Goal: Transaction & Acquisition: Purchase product/service

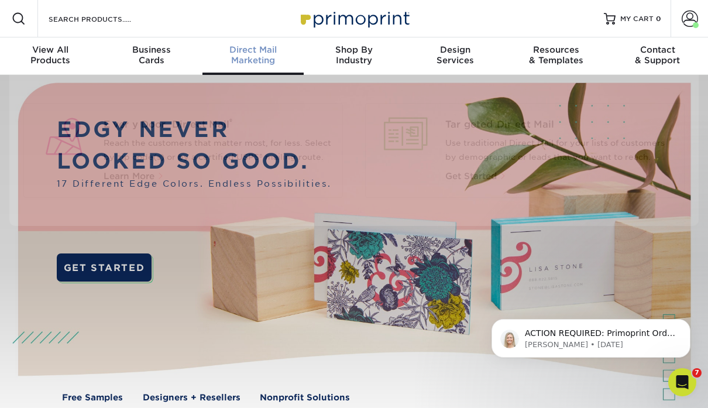
click at [256, 57] on div "Direct Mail Marketing" at bounding box center [252, 54] width 101 height 21
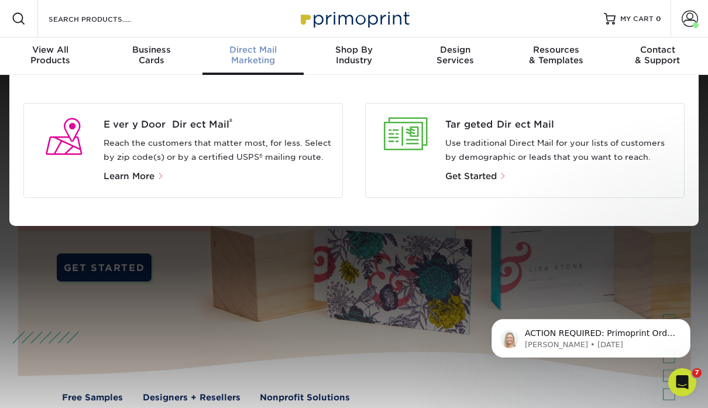
click at [477, 152] on p "Use traditional Direct Mail for your lists of customers by demographic or leads…" at bounding box center [560, 150] width 230 height 28
click at [402, 133] on div at bounding box center [405, 134] width 61 height 33
click at [456, 125] on span "Targeted Direct Mail" at bounding box center [560, 125] width 230 height 14
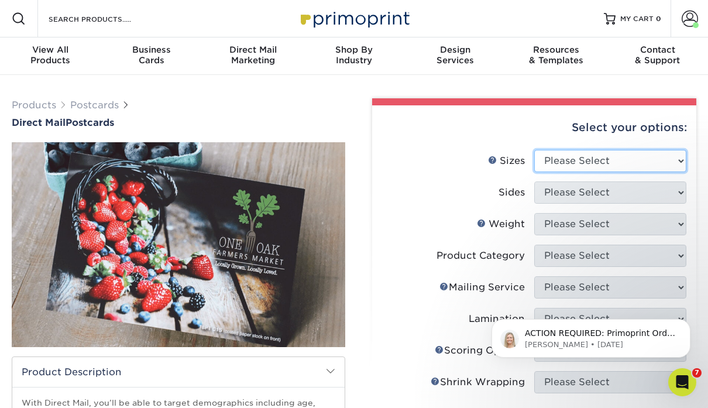
click at [608, 160] on select "Please Select 1.5" x 7" 2" x 4" 2" x 6" 2" x 7" 2" x 8" 2.12" x 5.5" 2.12" x 5.…" at bounding box center [610, 161] width 152 height 22
select select "6.00x9.00"
click at [534, 150] on select "Please Select 1.5" x 7" 2" x 4" 2" x 6" 2" x 7" 2" x 8" 2.12" x 5.5" 2.12" x 5.…" at bounding box center [610, 161] width 152 height 22
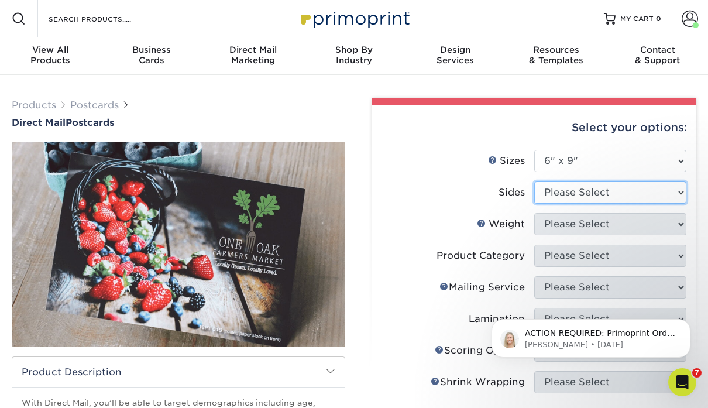
click at [572, 192] on select "Please Select Print Both Sides Print Front Only" at bounding box center [610, 192] width 152 height 22
select select "13abbda7-1d64-4f25-8bb2-c179b224825d"
click at [534, 181] on select "Please Select Print Both Sides Print Front Only" at bounding box center [610, 192] width 152 height 22
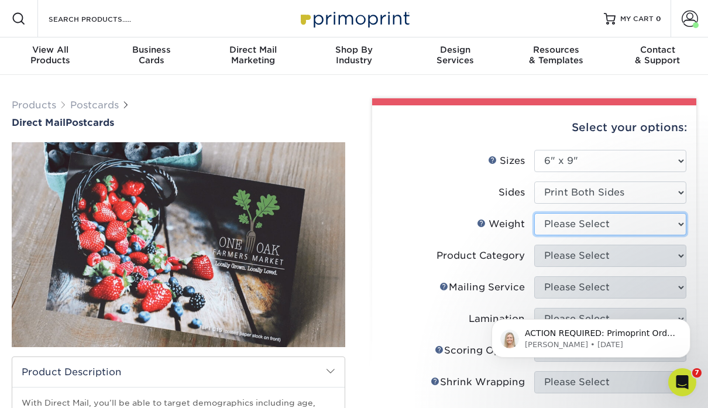
click at [578, 230] on select "Please Select 16PT 14PT 100LB 14PT Uncoated" at bounding box center [610, 224] width 152 height 22
select select "14PT"
click at [534, 213] on select "Please Select 16PT 14PT 100LB 14PT Uncoated" at bounding box center [610, 224] width 152 height 22
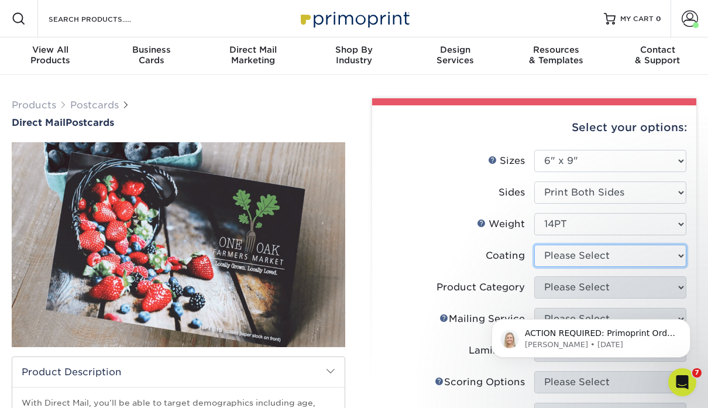
click at [585, 261] on select at bounding box center [610, 255] width 152 height 22
select select "ae367451-b2b8-45df-a344-0f05b6a12993"
click at [534, 244] on select at bounding box center [610, 255] width 152 height 22
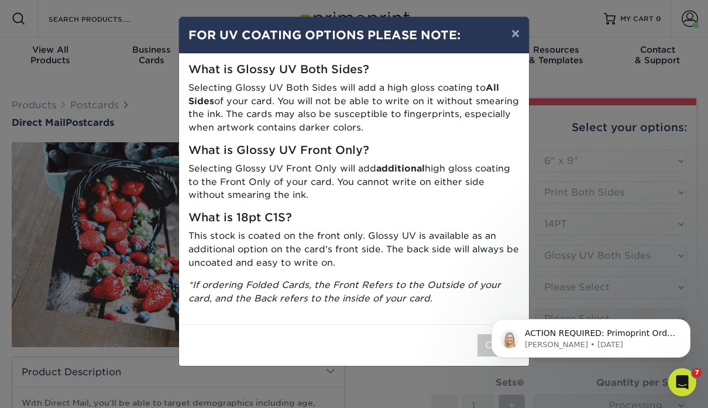
drag, startPoint x: 480, startPoint y: 344, endPoint x: 917, endPoint y: 578, distance: 496.0
click at [480, 344] on body "ACTION REQUIRED: Primoprint Order 25717-51532-35077 Hello, Below is the final p…" at bounding box center [590, 335] width 225 height 73
click at [515, 33] on button "×" at bounding box center [515, 33] width 27 height 33
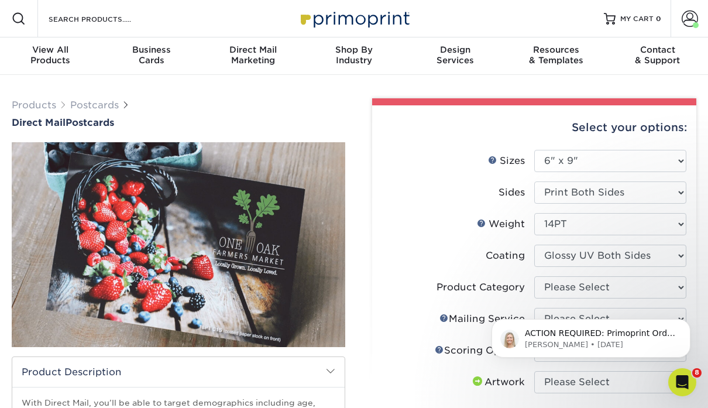
click at [580, 301] on body "ACTION REQUIRED: Primoprint Order 25717-51532-35077 Hello, Below is the final p…" at bounding box center [590, 335] width 225 height 73
click at [587, 288] on select "Please Select Postcards" at bounding box center [610, 287] width 152 height 22
select select "9b7272e0-d6c8-4c3c-8e97-d3a1bcdab858"
click at [534, 276] on select "Please Select Postcards" at bounding box center [610, 287] width 152 height 22
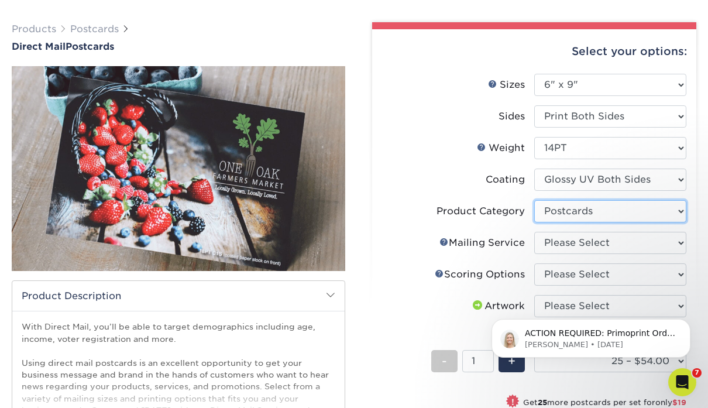
scroll to position [85, 0]
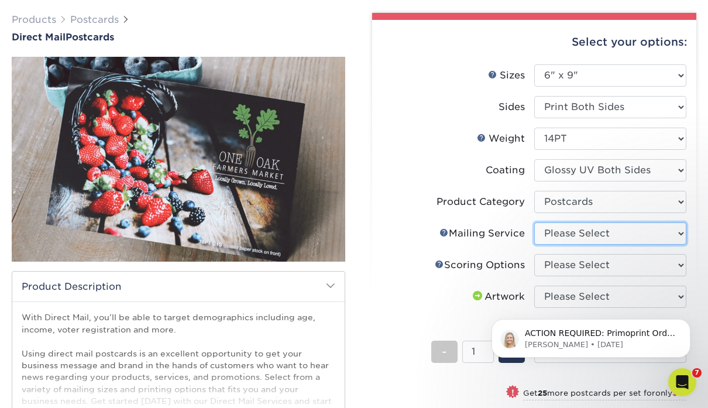
click at [595, 237] on select "Please Select No Direct Mailing Service No, I will mail/stamp/imprint Direct Ma…" at bounding box center [610, 233] width 152 height 22
select select "20512e95-39a0-42be-a1d1-c0e1c309f4c2"
click at [534, 222] on select "Please Select No Direct Mailing Service No, I will mail/stamp/imprint Direct Ma…" at bounding box center [610, 233] width 152 height 22
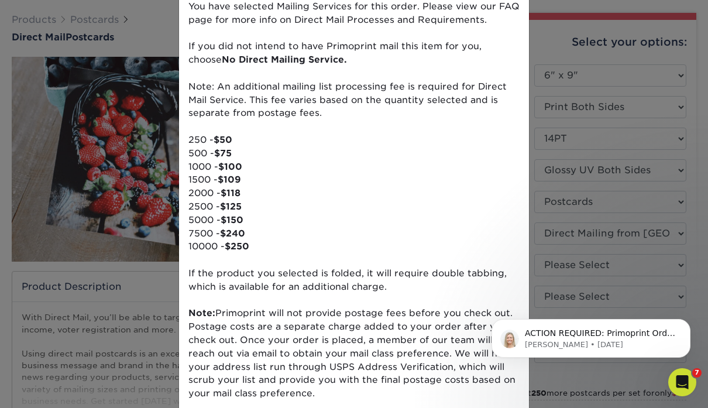
scroll to position [133, 0]
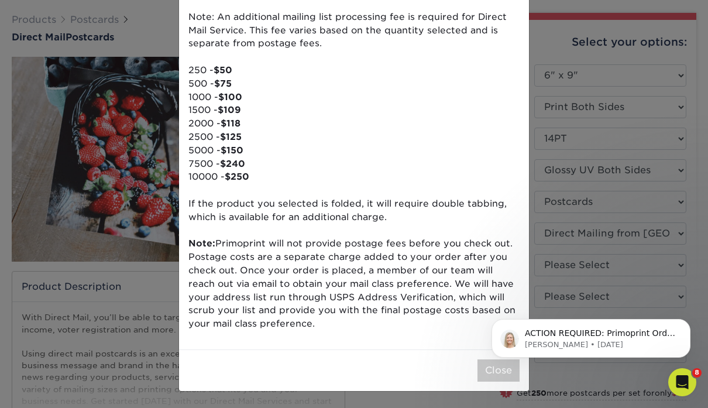
click at [492, 364] on body "ACTION REQUIRED: Primoprint Order 25717-51532-35077 Hello, Below is the final p…" at bounding box center [590, 335] width 225 height 73
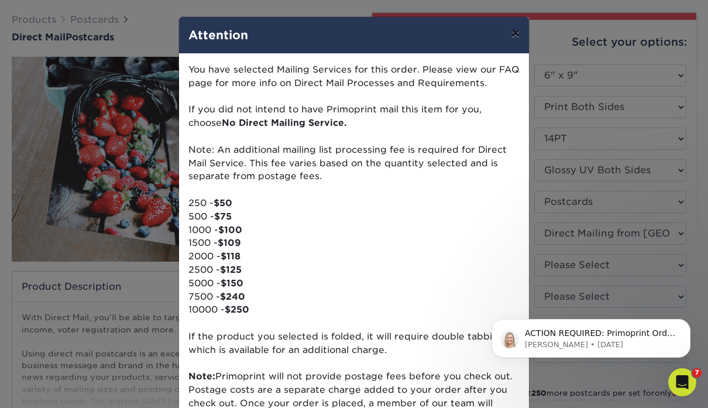
click at [514, 37] on button "×" at bounding box center [515, 33] width 27 height 33
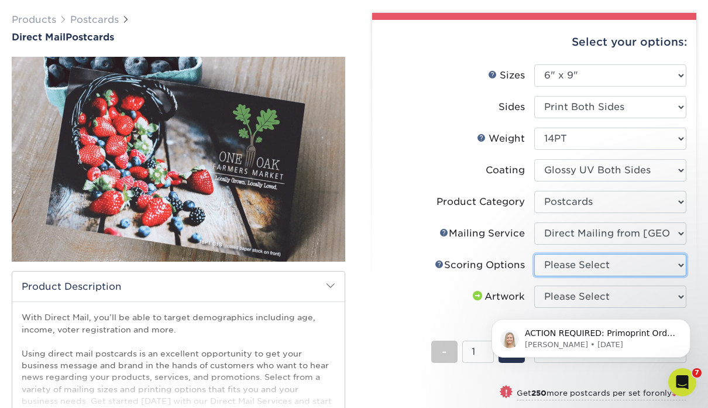
click at [578, 262] on select "Please Select No Scoring One Score Two Scores" at bounding box center [610, 265] width 152 height 22
select select "16ebe401-5398-422d-8cb0-f3adbb82deb5"
click at [534, 254] on select "Please Select No Scoring One Score Two Scores" at bounding box center [610, 265] width 152 height 22
click at [577, 296] on html "ACTION REQUIRED: Primoprint Order 25717-51532-35077 Hello, Below is the final p…" at bounding box center [591, 335] width 234 height 82
click at [582, 296] on html "ACTION REQUIRED: Primoprint Order 25717-51532-35077 Hello, Below is the final p…" at bounding box center [591, 335] width 234 height 82
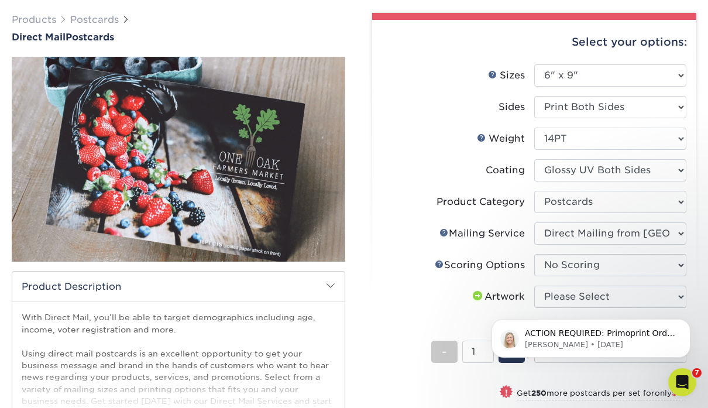
click at [629, 295] on div "ACTION REQUIRED: Primoprint Order 25717-51532-35077 Hello, Below is the final p…" at bounding box center [590, 284] width 215 height 146
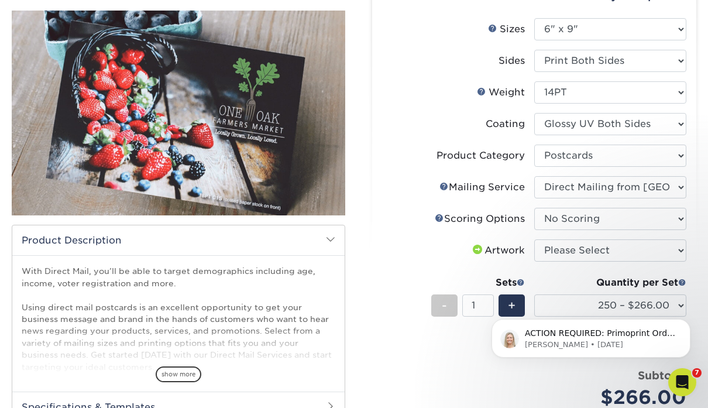
scroll to position [146, 0]
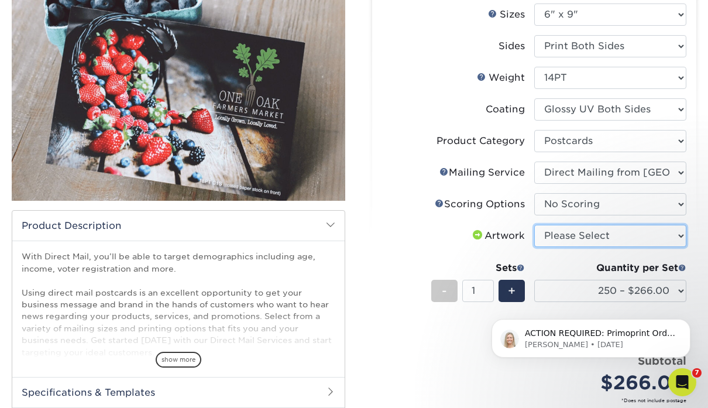
click at [680, 236] on select "Please Select I will upload files I need a design - $150" at bounding box center [610, 236] width 152 height 22
select select "upload"
click at [534, 225] on select "Please Select I will upload files I need a design - $150" at bounding box center [610, 236] width 152 height 22
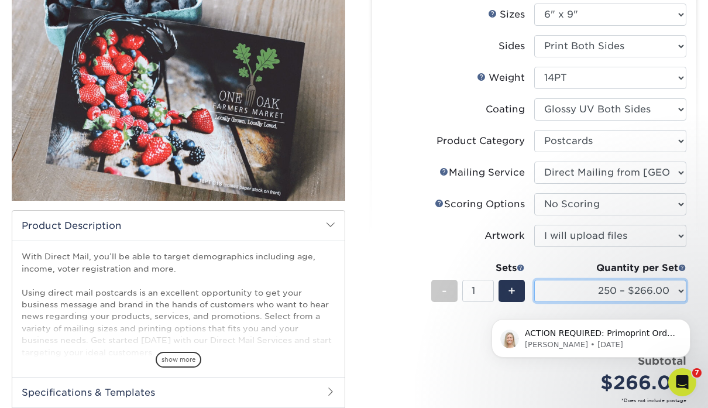
click at [595, 291] on select "250 – $266.00 500 – $339.00 1000 – $450.00 2500 – $662.00 5000 – $990.00 7500 –…" at bounding box center [610, 291] width 152 height 22
select select "7500 – $1510.00"
click at [534, 280] on select "250 – $266.00 500 – $339.00 1000 – $450.00 2500 – $662.00 5000 – $990.00 7500 –…" at bounding box center [610, 291] width 152 height 22
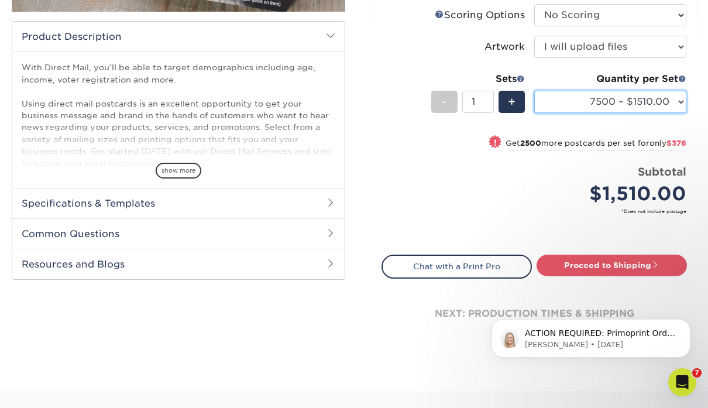
scroll to position [350, 0]
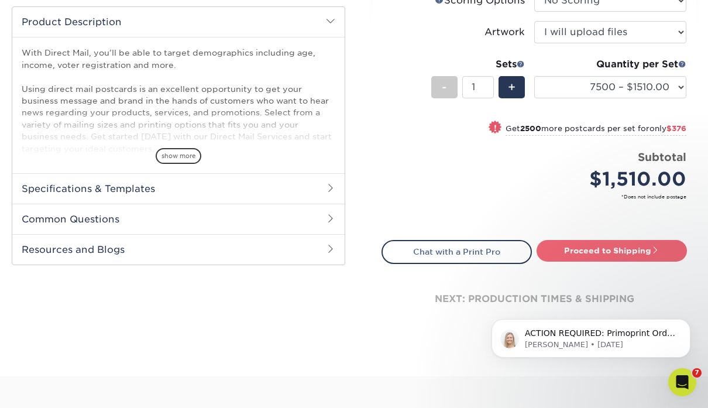
click at [589, 256] on link "Proceed to Shipping" at bounding box center [611, 250] width 150 height 21
type input "Set 1"
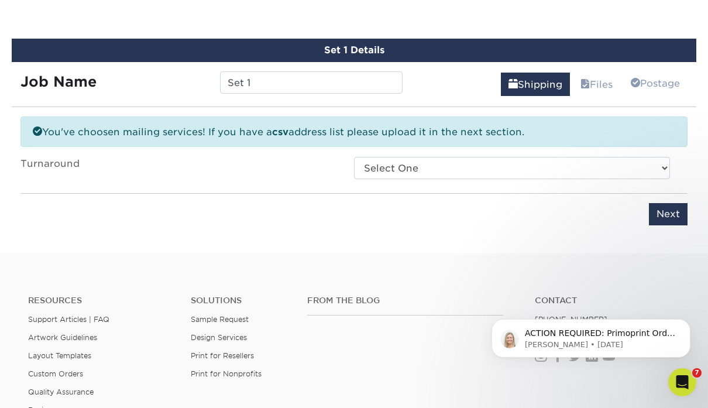
scroll to position [621, 0]
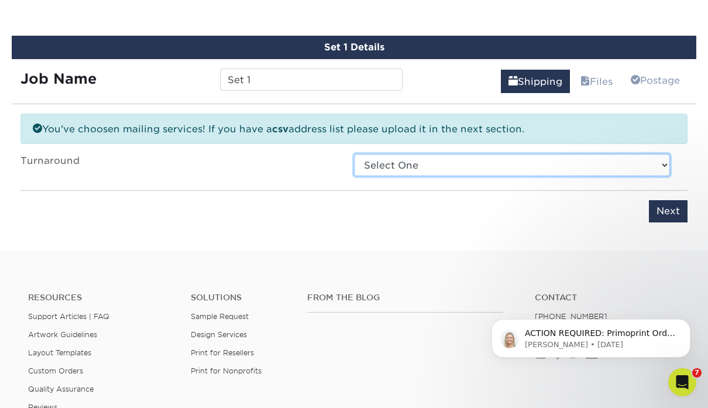
click at [579, 160] on select "Select One 2-4 Business Days 2 Day Next Business Day" at bounding box center [512, 165] width 316 height 22
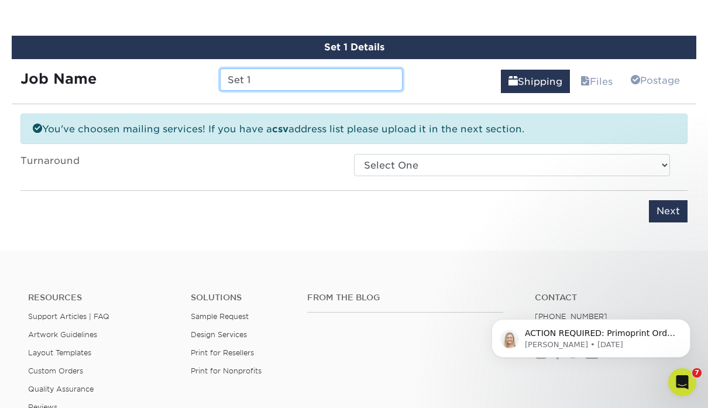
drag, startPoint x: 295, startPoint y: 81, endPoint x: 168, endPoint y: 80, distance: 126.9
click at [168, 80] on div "Job Name Set 1" at bounding box center [211, 79] width 399 height 22
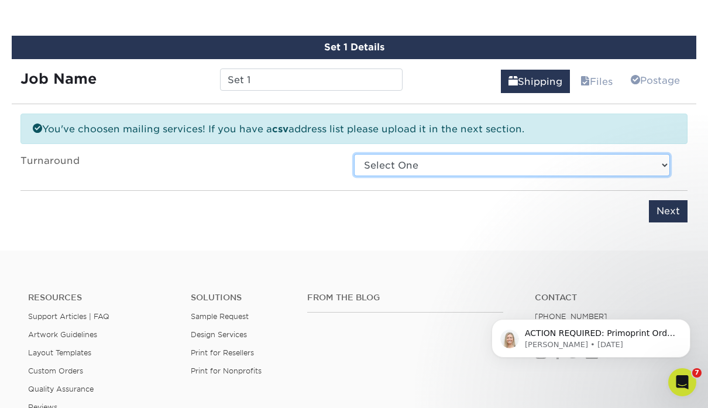
click at [417, 158] on select "Select One 2-4 Business Days 2 Day Next Business Day" at bounding box center [512, 165] width 316 height 22
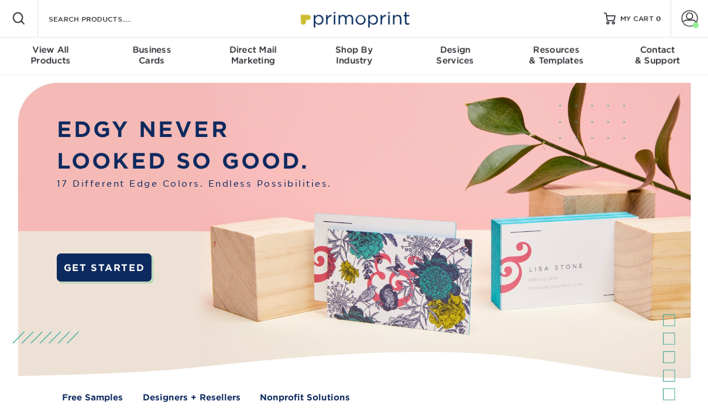
click at [250, 57] on div "Direct Mail Marketing" at bounding box center [252, 54] width 101 height 21
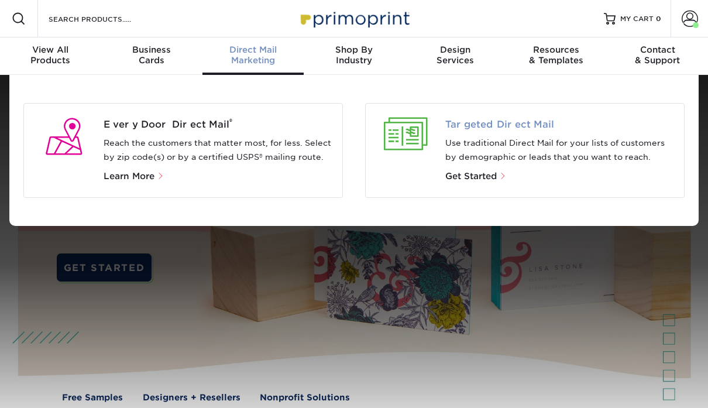
click at [476, 126] on span "Targeted Direct Mail" at bounding box center [560, 125] width 230 height 14
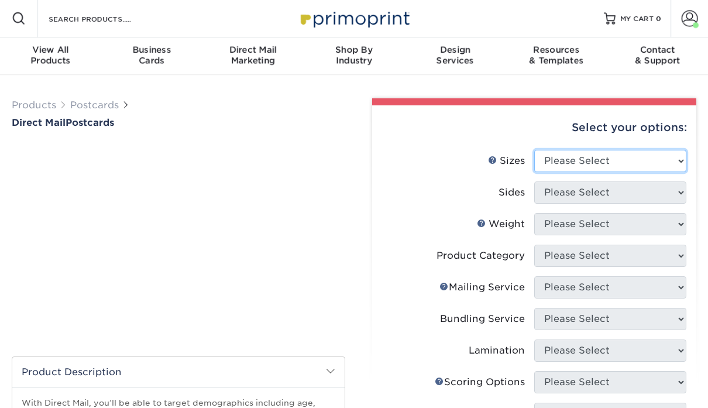
click at [571, 163] on select "Please Select 1.5" x 7" 2" x 4" 2" x 6" 2" x 7" 2" x 8" 2.12" x 5.5" 2.12" x 5.…" at bounding box center [610, 161] width 152 height 22
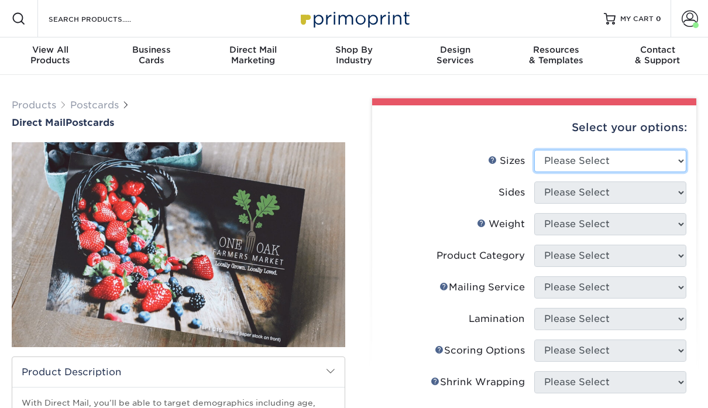
click at [630, 158] on select "Please Select 1.5" x 7" 2" x 4" 2" x 6" 2" x 7" 2" x 8" 2.12" x 5.5" 2.12" x 5.…" at bounding box center [610, 161] width 152 height 22
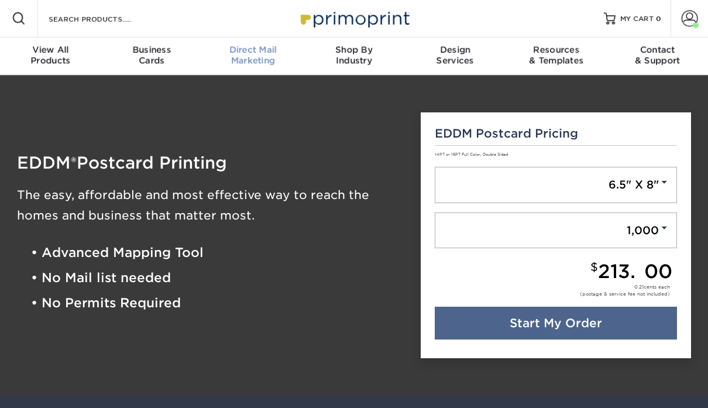
click at [255, 52] on span "Direct Mail" at bounding box center [252, 49] width 101 height 11
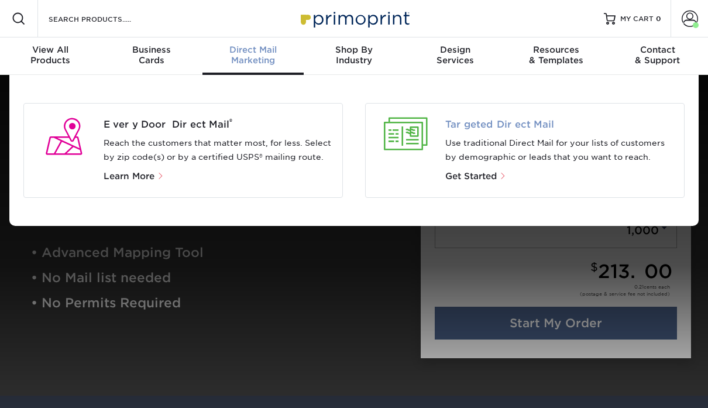
click at [485, 123] on span "Targeted Direct Mail" at bounding box center [560, 125] width 230 height 14
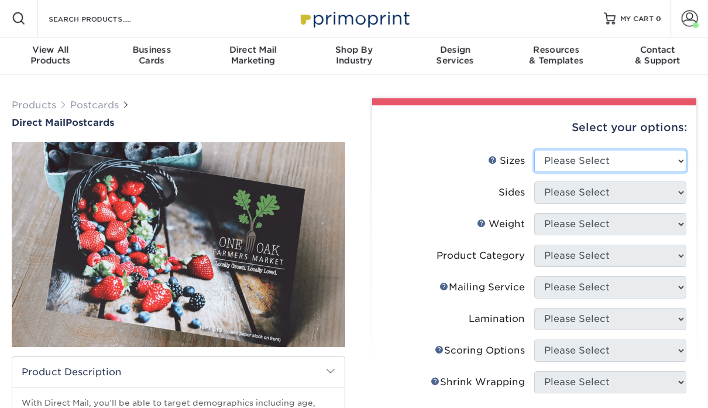
click at [561, 165] on select "Please Select 1.5" x 7" 2" x 4" 2" x 6" 2" x 7" 2" x 8" 2.12" x 5.5" 2.12" x 5.…" at bounding box center [610, 161] width 152 height 22
select select "6.00x9.00"
click at [534, 150] on select "Please Select 1.5" x 7" 2" x 4" 2" x 6" 2" x 7" 2" x 8" 2.12" x 5.5" 2.12" x 5.…" at bounding box center [610, 161] width 152 height 22
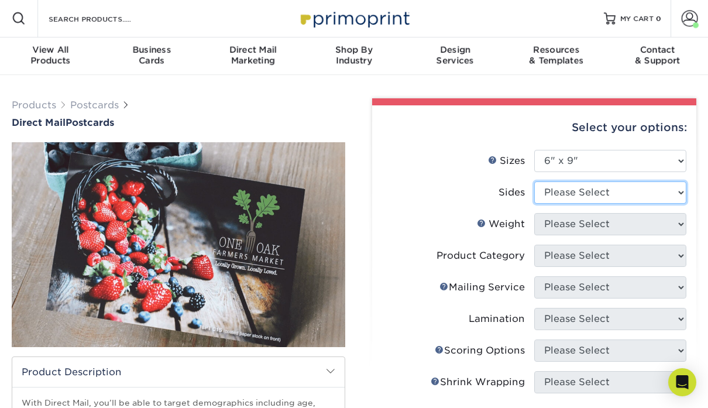
click at [586, 191] on select "Please Select Print Both Sides Print Front Only" at bounding box center [610, 192] width 152 height 22
select select "13abbda7-1d64-4f25-8bb2-c179b224825d"
click at [534, 181] on select "Please Select Print Both Sides Print Front Only" at bounding box center [610, 192] width 152 height 22
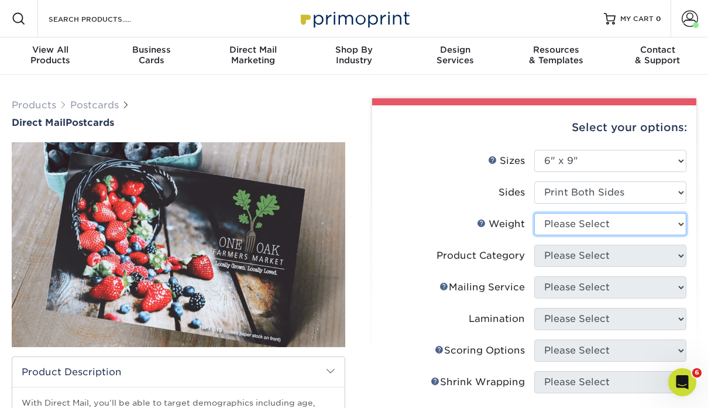
click at [580, 226] on select "Please Select 16PT 14PT 100LB 14PT Uncoated" at bounding box center [610, 224] width 152 height 22
select select "14PT"
click at [534, 213] on select "Please Select 16PT 14PT 100LB 14PT Uncoated" at bounding box center [610, 224] width 152 height 22
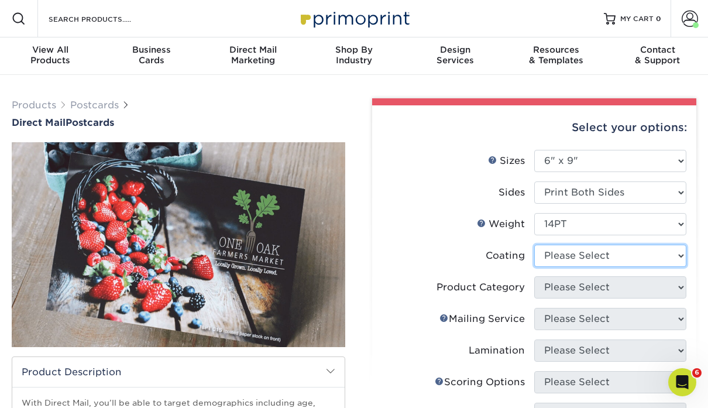
click at [574, 254] on select at bounding box center [610, 255] width 152 height 22
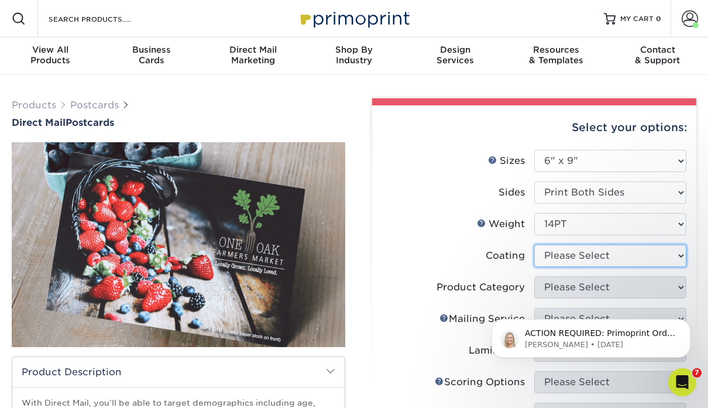
click at [534, 244] on select at bounding box center [610, 255] width 152 height 22
click at [574, 254] on select at bounding box center [610, 255] width 152 height 22
select select "ae367451-b2b8-45df-a344-0f05b6a12993"
click at [534, 244] on select at bounding box center [610, 255] width 152 height 22
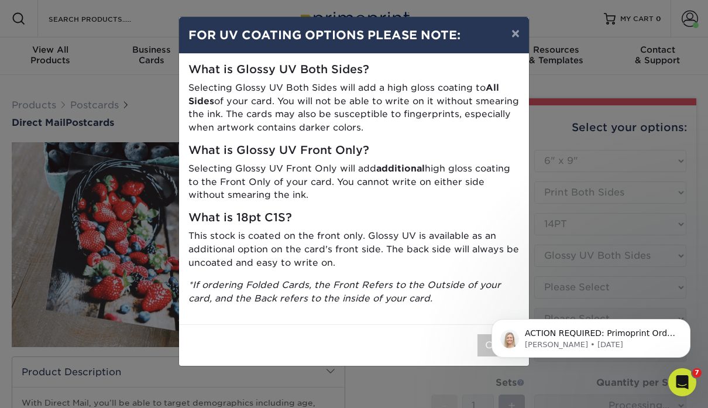
click at [478, 346] on body "ACTION REQUIRED: Primoprint Order 25717-51532-35077 Hello, Below is the final p…" at bounding box center [590, 335] width 225 height 73
click at [685, 322] on icon "Dismiss notification" at bounding box center [687, 322] width 6 height 6
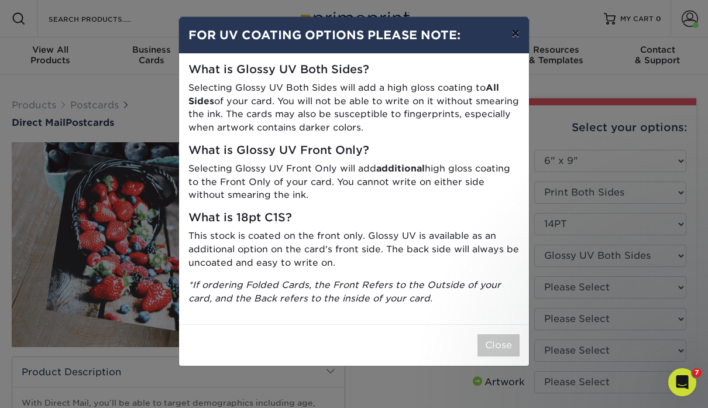
click at [516, 38] on button "×" at bounding box center [515, 33] width 27 height 33
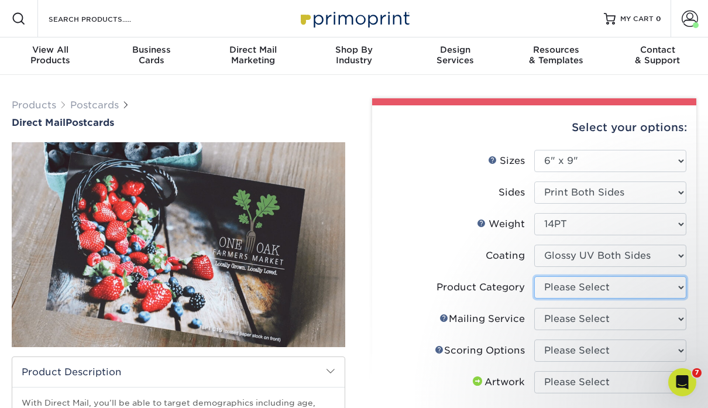
click at [599, 283] on select "Please Select Postcards" at bounding box center [610, 287] width 152 height 22
select select "9b7272e0-d6c8-4c3c-8e97-d3a1bcdab858"
click at [534, 276] on select "Please Select Postcards" at bounding box center [610, 287] width 152 height 22
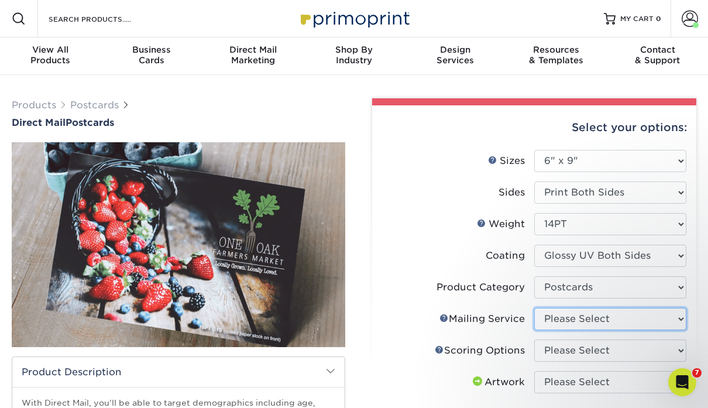
click at [589, 321] on select "Please Select No Direct Mailing Service No, I will mail/stamp/imprint Direct Ma…" at bounding box center [610, 319] width 152 height 22
select select "20512e95-39a0-42be-a1d1-c0e1c309f4c2"
click at [534, 308] on select "Please Select No Direct Mailing Service No, I will mail/stamp/imprint Direct Ma…" at bounding box center [610, 319] width 152 height 22
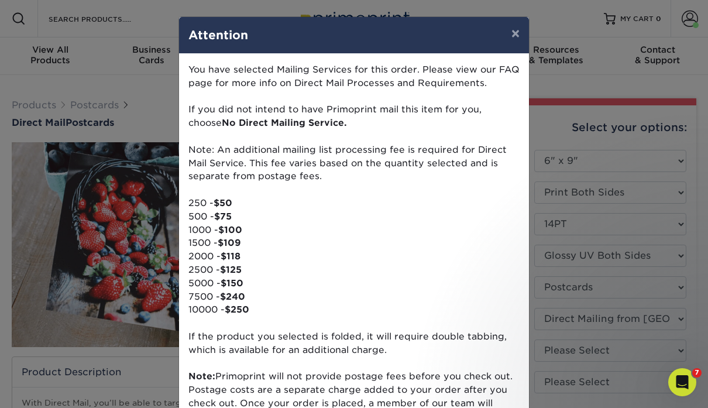
scroll to position [133, 0]
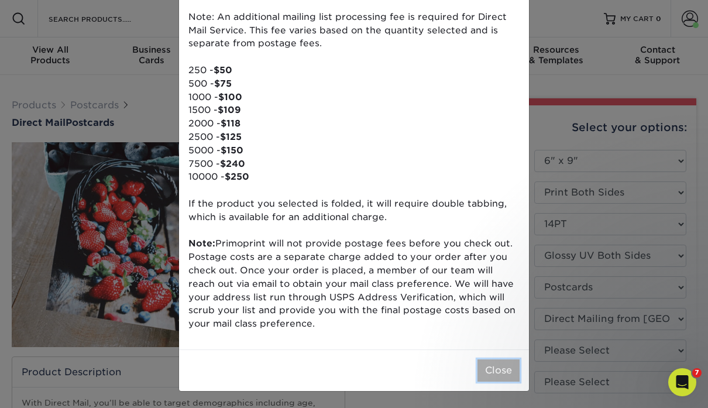
click at [494, 371] on button "Close" at bounding box center [498, 370] width 42 height 22
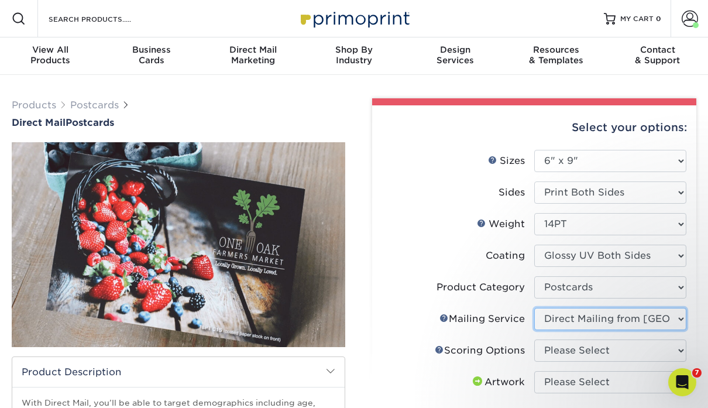
click at [592, 318] on select "Please Select No Direct Mailing Service No, I will mail/stamp/imprint Direct Ma…" at bounding box center [610, 319] width 152 height 22
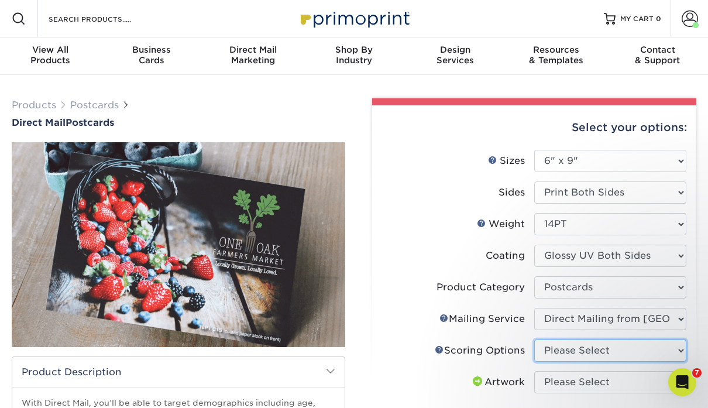
click at [598, 345] on select "Please Select No Scoring One Score Two Scores" at bounding box center [610, 350] width 152 height 22
select select "16ebe401-5398-422d-8cb0-f3adbb82deb5"
click at [534, 339] on select "Please Select No Scoring One Score Two Scores" at bounding box center [610, 350] width 152 height 22
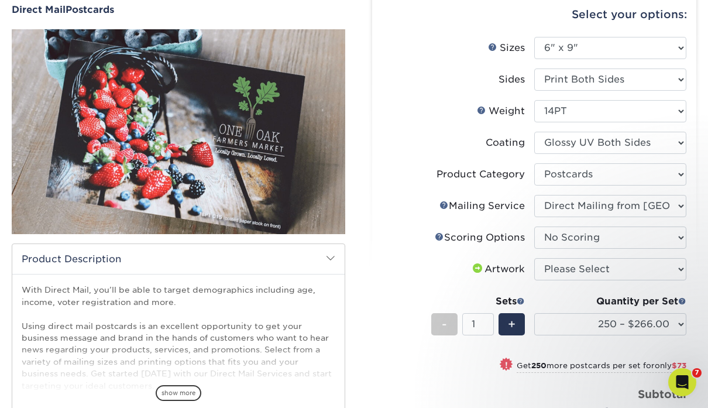
click at [593, 250] on li "Scoring Help Scoring Options Please Select No Scoring One Score Two Scores" at bounding box center [534, 242] width 304 height 32
click at [591, 268] on select "Please Select I will upload files I need a design - $150" at bounding box center [610, 269] width 152 height 22
select select "upload"
click at [534, 258] on select "Please Select I will upload files I need a design - $150" at bounding box center [610, 269] width 152 height 22
click at [596, 322] on select "250 – $266.00 500 – $339.00 1000 – $450.00 2500 – $662.00 5000 – $990.00 7500 –…" at bounding box center [610, 324] width 152 height 22
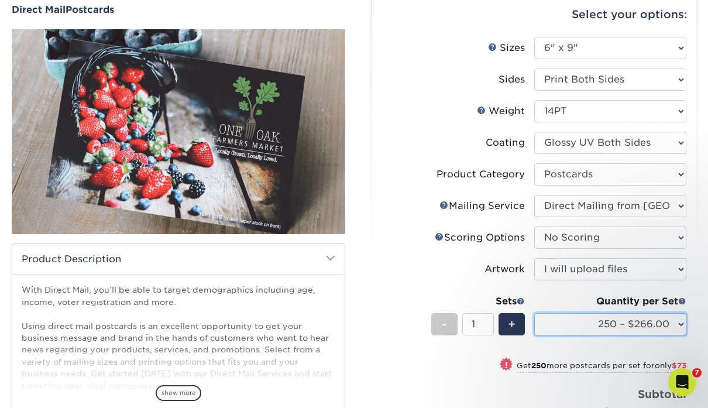
select select "7500 – $1510.00"
click at [534, 313] on select "250 – $266.00 500 – $339.00 1000 – $450.00 2500 – $662.00 5000 – $990.00 7500 –…" at bounding box center [610, 324] width 152 height 22
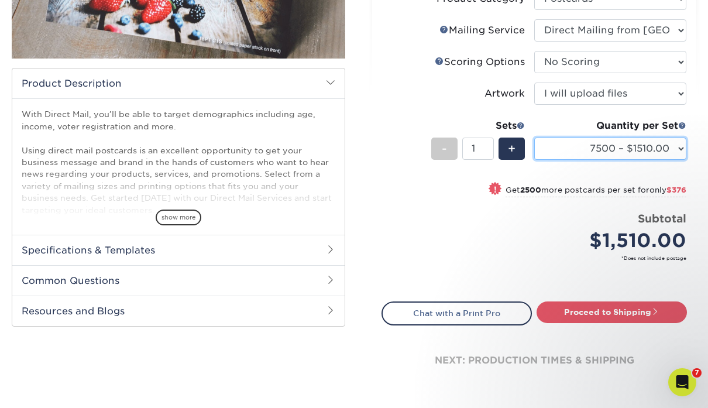
scroll to position [288, 0]
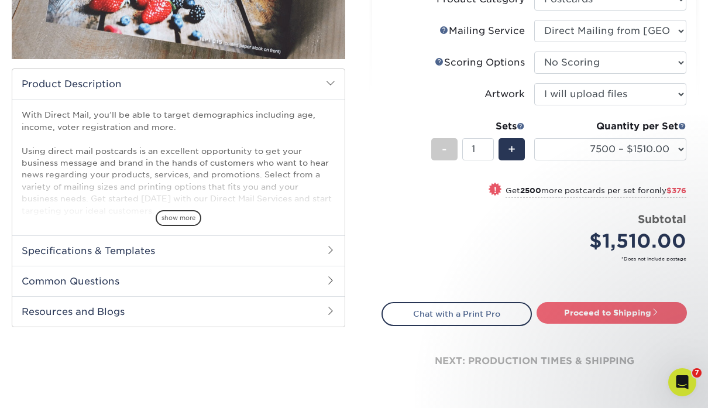
click at [581, 313] on link "Proceed to Shipping" at bounding box center [611, 312] width 150 height 21
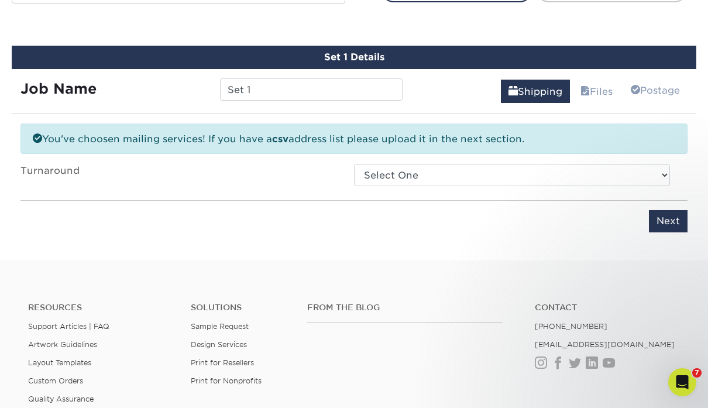
scroll to position [621, 0]
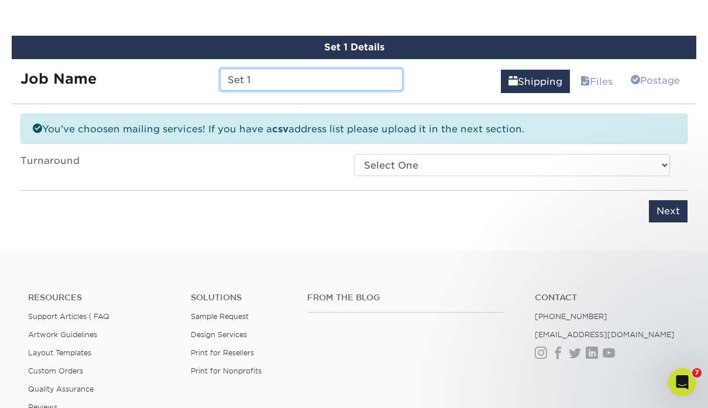
click at [349, 78] on input "Set 1" at bounding box center [311, 79] width 182 height 22
drag, startPoint x: 349, startPoint y: 78, endPoint x: 132, endPoint y: 63, distance: 217.4
click at [132, 63] on div "Job Name Set 1" at bounding box center [211, 76] width 399 height 35
type input "September Mailer (October Mailboxes)"
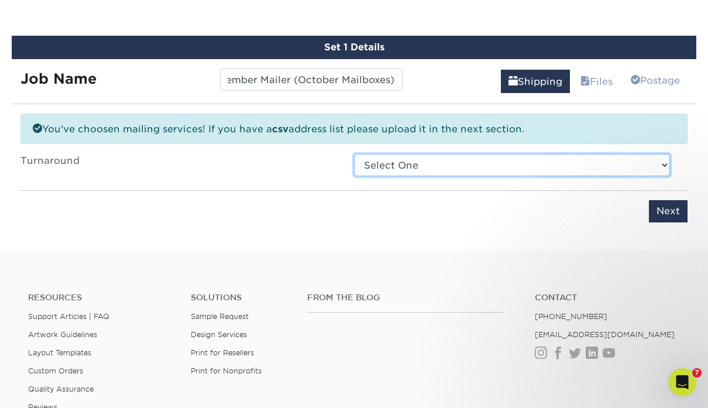
click at [398, 167] on select "Select One 2-4 Business Days 2 Day Next Business Day" at bounding box center [512, 165] width 316 height 22
select select "1074f3c1-5398-4a15-a33c-50281569269f"
click at [354, 154] on select "Select One 2-4 Business Days 2 Day Next Business Day" at bounding box center [512, 165] width 316 height 22
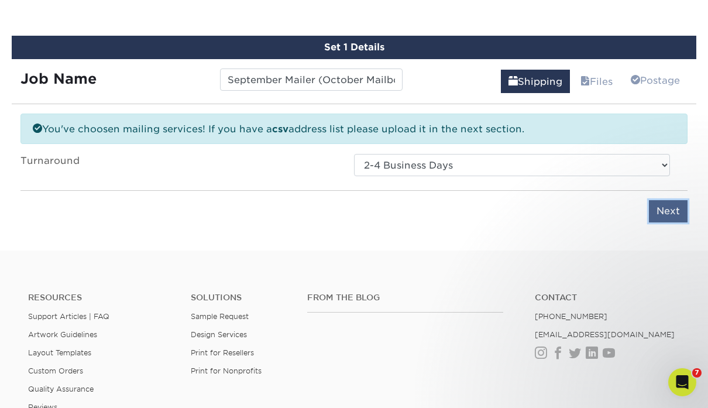
click at [657, 218] on input "Next" at bounding box center [668, 211] width 39 height 22
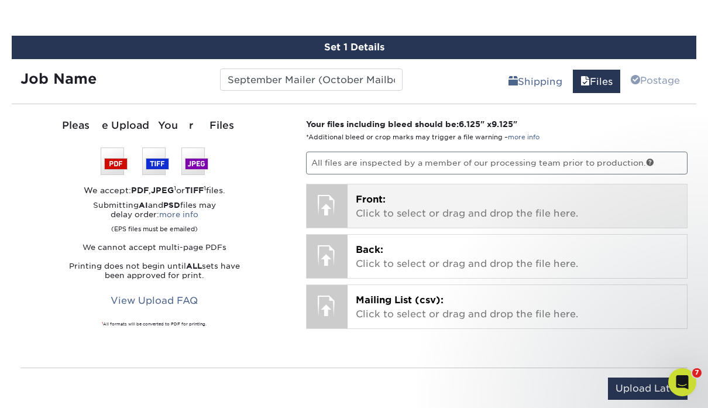
click at [573, 209] on p "Front: Click to select or drag and drop the file here." at bounding box center [517, 206] width 323 height 28
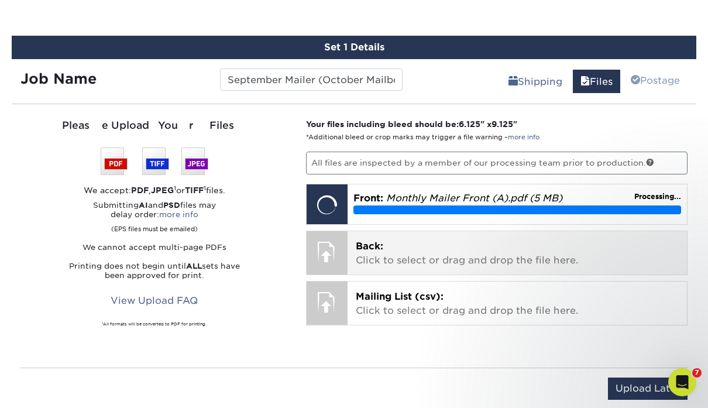
click at [496, 253] on p "Back: Click to select or drag and drop the file here." at bounding box center [517, 253] width 323 height 28
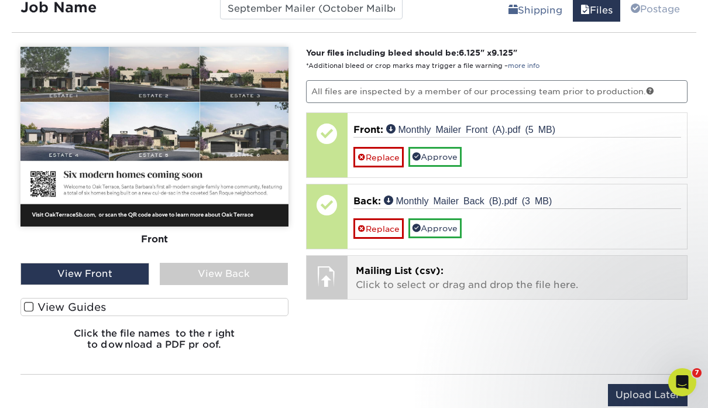
scroll to position [700, 0]
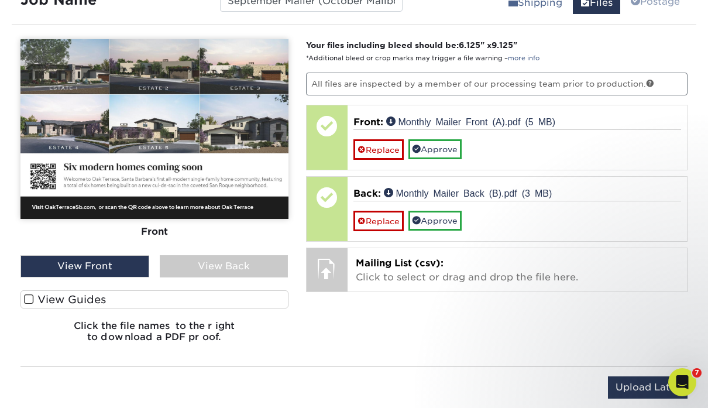
click at [109, 265] on div "View Front" at bounding box center [84, 266] width 129 height 22
click at [58, 301] on label "View Guides" at bounding box center [154, 299] width 268 height 18
click at [0, 0] on input "View Guides" at bounding box center [0, 0] width 0 height 0
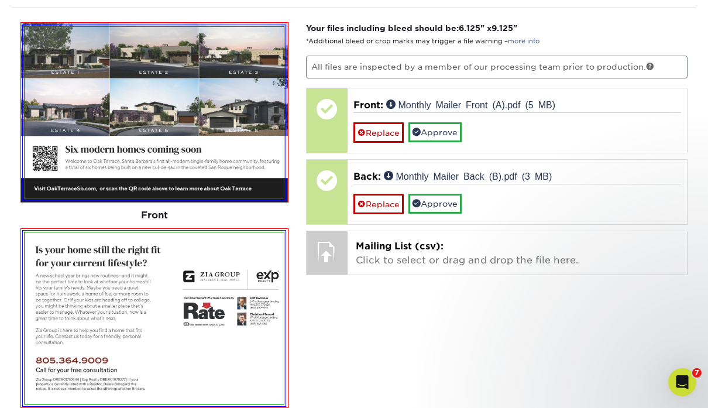
scroll to position [725, 0]
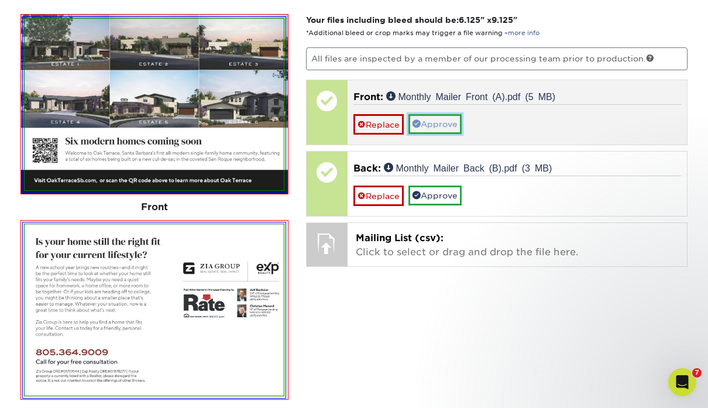
click at [445, 129] on link "Approve" at bounding box center [434, 124] width 53 height 20
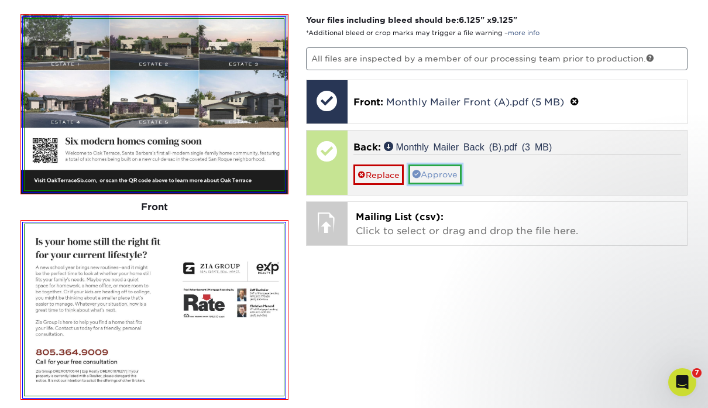
click at [444, 180] on link "Approve" at bounding box center [434, 174] width 53 height 20
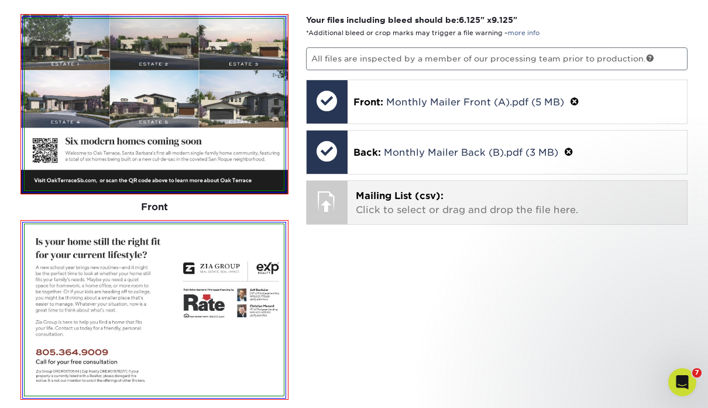
click at [440, 208] on p "Mailing List (csv): Click to select or drag and drop the file here." at bounding box center [517, 203] width 323 height 28
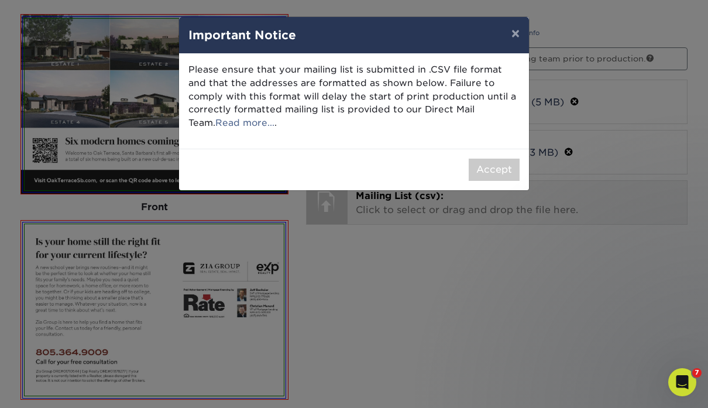
scroll to position [0, 0]
click at [497, 175] on button "Accept" at bounding box center [493, 169] width 51 height 22
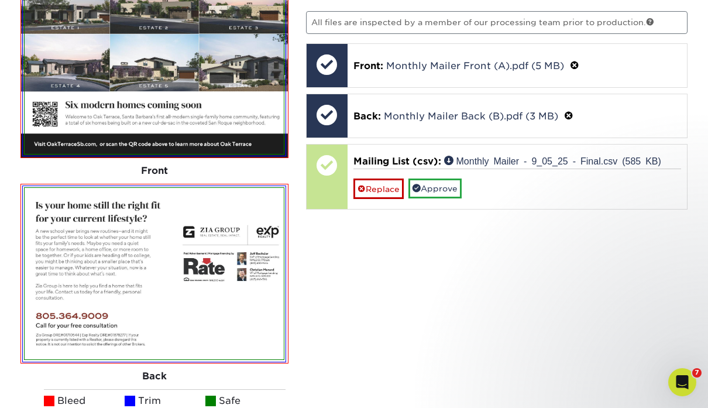
scroll to position [774, 0]
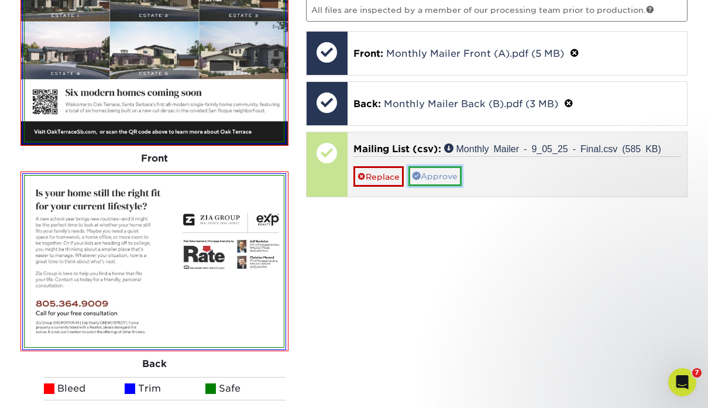
click at [427, 172] on link "Approve" at bounding box center [434, 176] width 53 height 20
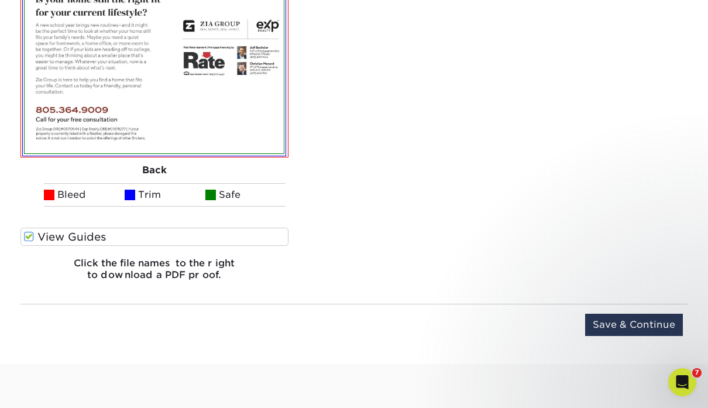
scroll to position [990, 0]
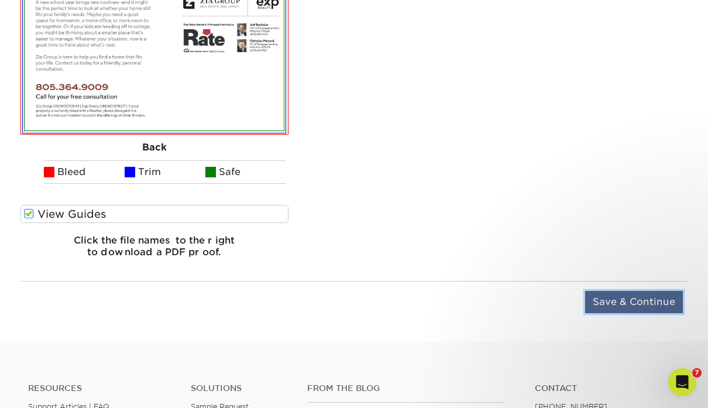
click at [621, 299] on input "Save & Continue" at bounding box center [634, 302] width 98 height 22
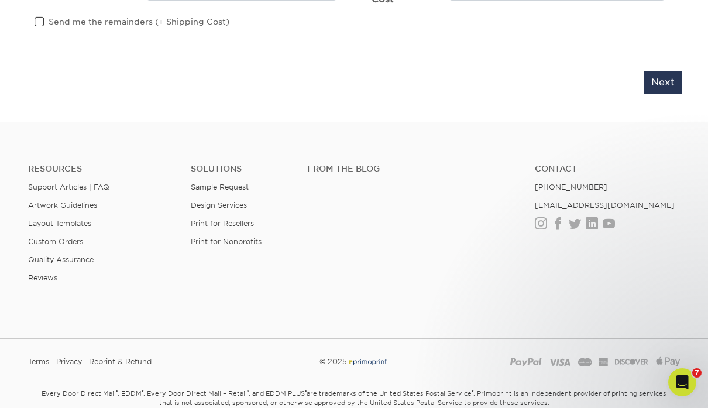
scroll to position [750, 0]
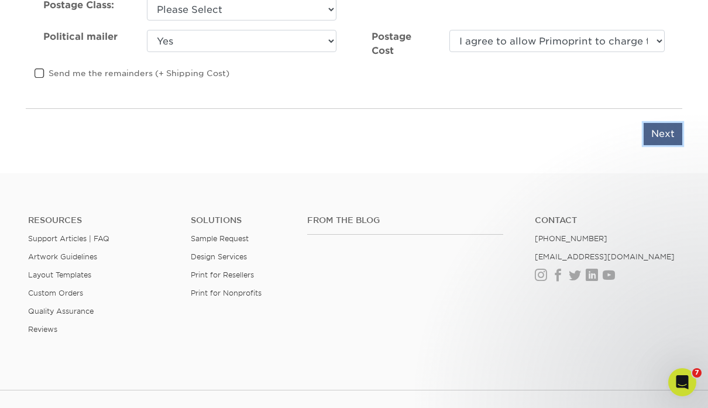
click at [664, 135] on input "Next" at bounding box center [662, 134] width 39 height 22
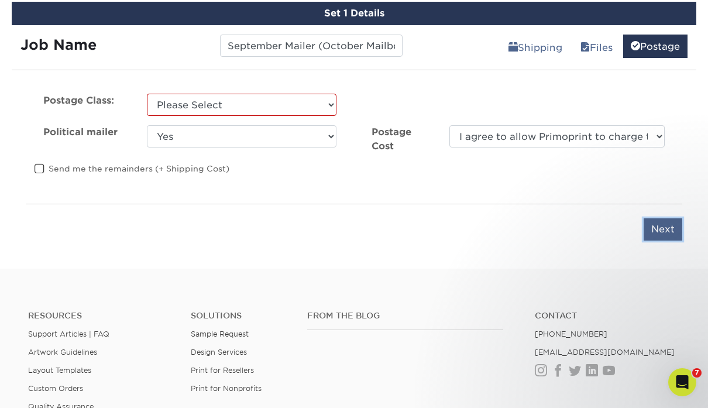
scroll to position [654, 0]
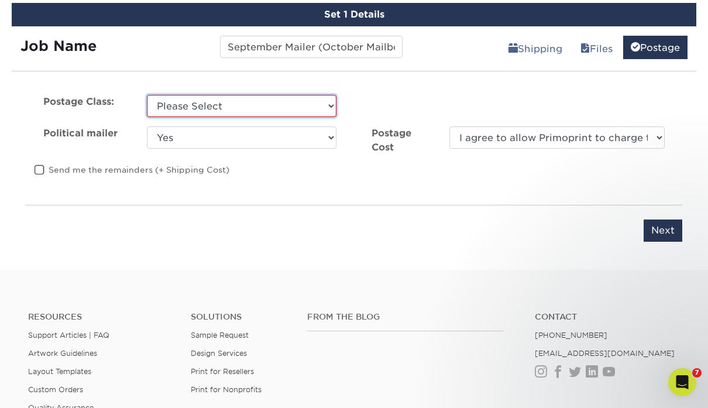
click at [277, 107] on select "Please Select First Class Standard Class Non Profit" at bounding box center [241, 106] width 189 height 22
select select "standard"
click at [147, 95] on select "Please Select First Class Standard Class Non Profit" at bounding box center [241, 106] width 189 height 22
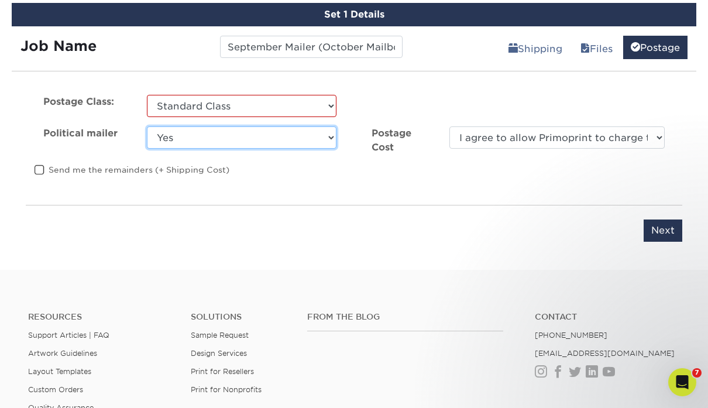
click at [268, 136] on select "Yes No" at bounding box center [241, 137] width 189 height 22
select select "0"
click at [147, 126] on select "Yes No" at bounding box center [241, 137] width 189 height 22
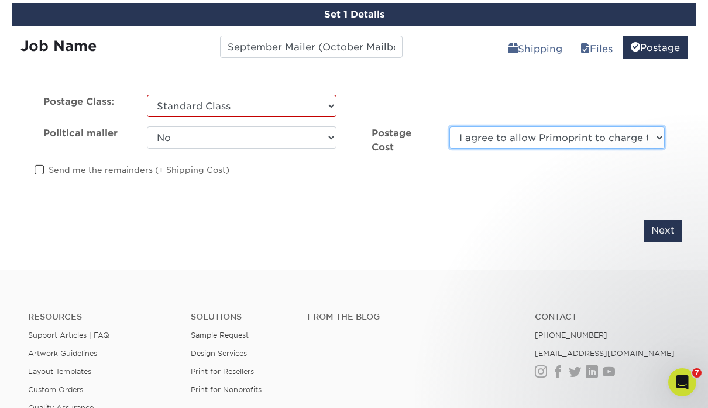
click at [498, 132] on select "I agree to allow Primoprint to charge the card on file for the final postage co…" at bounding box center [556, 137] width 215 height 22
click at [449, 126] on select "I agree to allow Primoprint to charge the card on file for the final postage co…" at bounding box center [556, 137] width 215 height 22
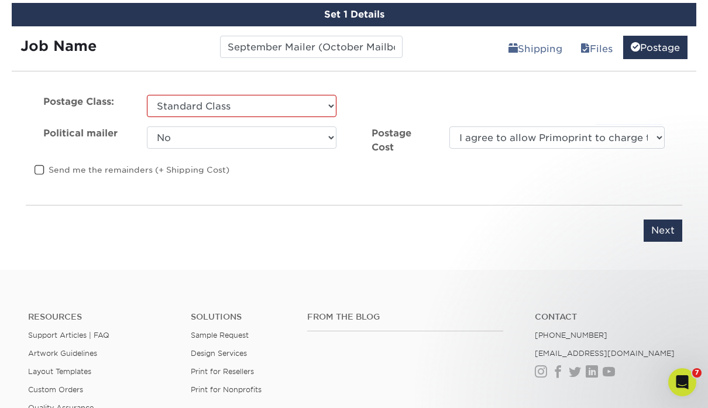
click at [200, 175] on label "Send me the remainders (+ Shipping Cost)" at bounding box center [132, 170] width 195 height 12
click at [0, 0] on input "Send me the remainders (+ Shipping Cost)" at bounding box center [0, 0] width 0 height 0
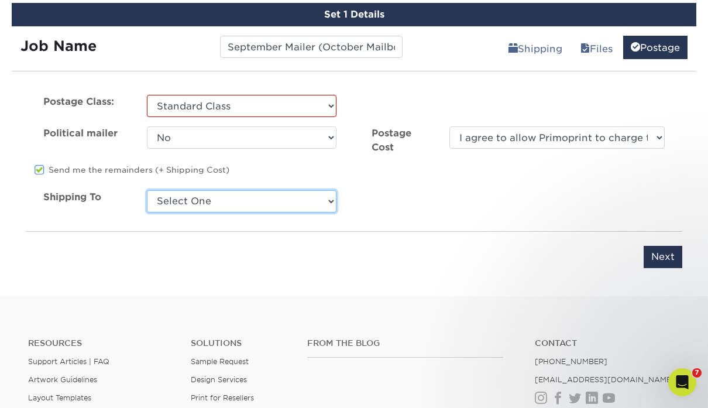
click at [299, 206] on select "Select One + Add New Address" at bounding box center [241, 201] width 189 height 22
click at [131, 174] on label "Send me the remainders (+ Shipping Cost)" at bounding box center [132, 170] width 195 height 12
click at [0, 0] on input "Send me the remainders (+ Shipping Cost)" at bounding box center [0, 0] width 0 height 0
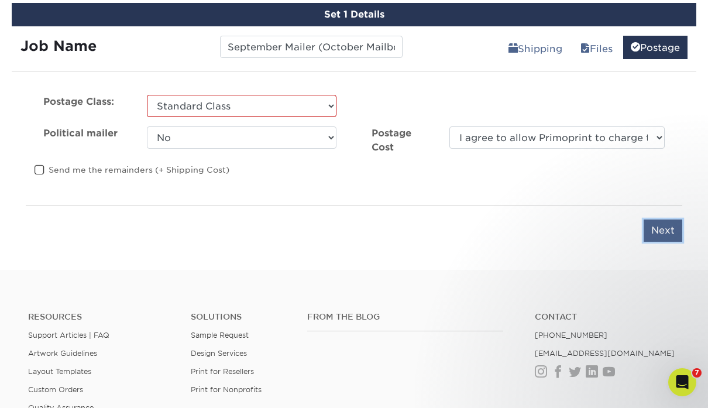
click at [664, 229] on input "Next" at bounding box center [662, 230] width 39 height 22
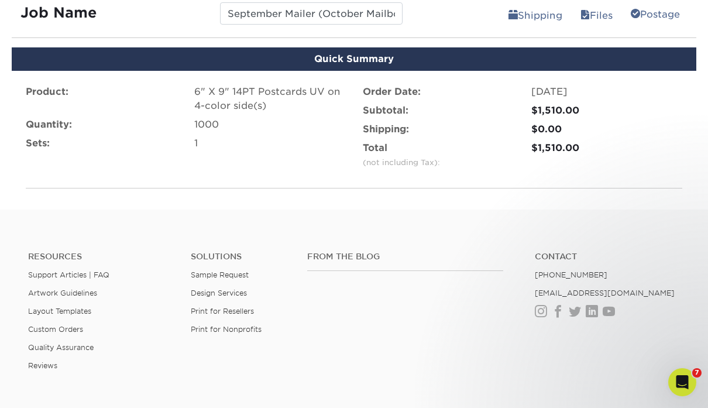
scroll to position [722, 0]
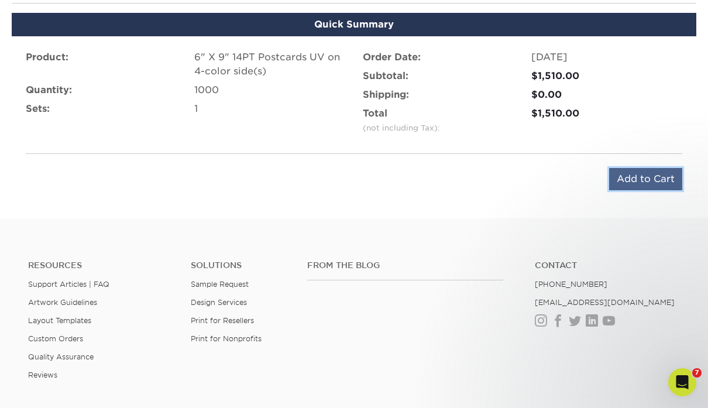
click at [639, 180] on input "Add to Cart" at bounding box center [645, 179] width 73 height 22
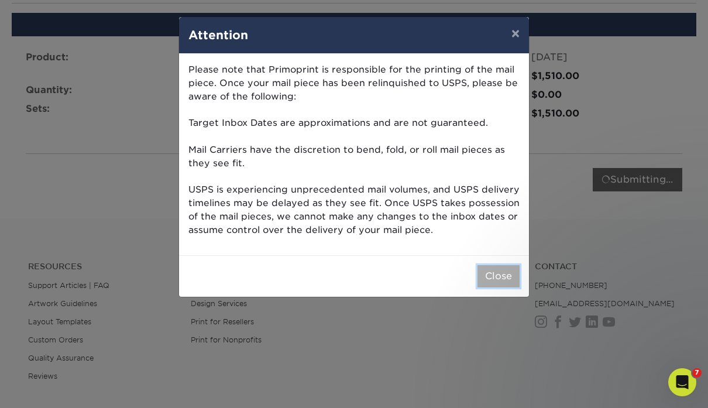
click at [501, 273] on button "Close" at bounding box center [498, 276] width 42 height 22
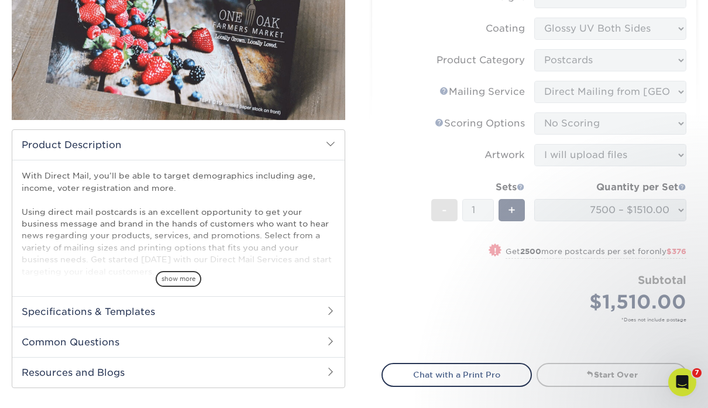
scroll to position [0, 0]
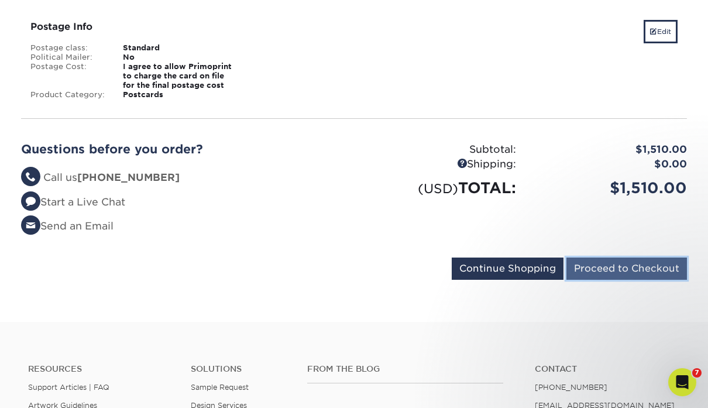
click at [618, 258] on input "Proceed to Checkout" at bounding box center [626, 268] width 120 height 22
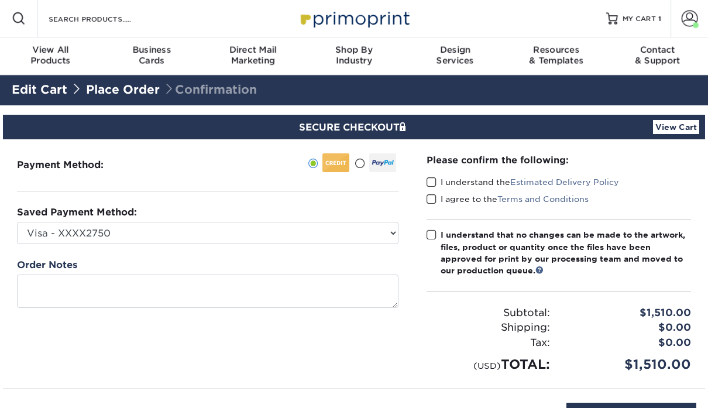
select select "66500"
click at [17, 222] on select "Visa - XXXX2750 Visa - XXXX2750 Visa - XXXX3838 Visa - XXXX0851 New Credit Card" at bounding box center [207, 233] width 381 height 22
click at [217, 266] on div "Order Notes" at bounding box center [207, 283] width 381 height 50
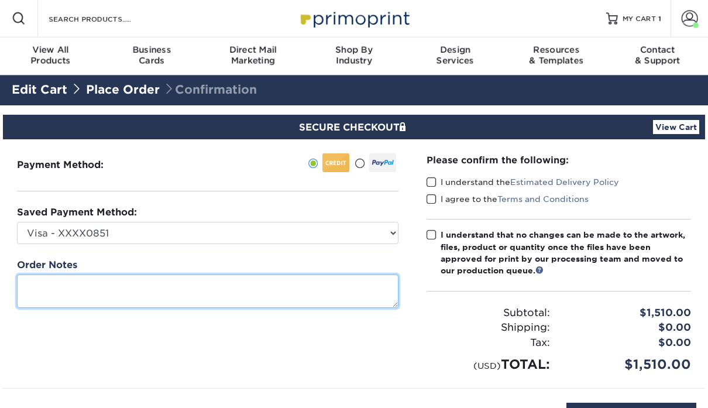
click at [201, 284] on textarea at bounding box center [207, 290] width 381 height 33
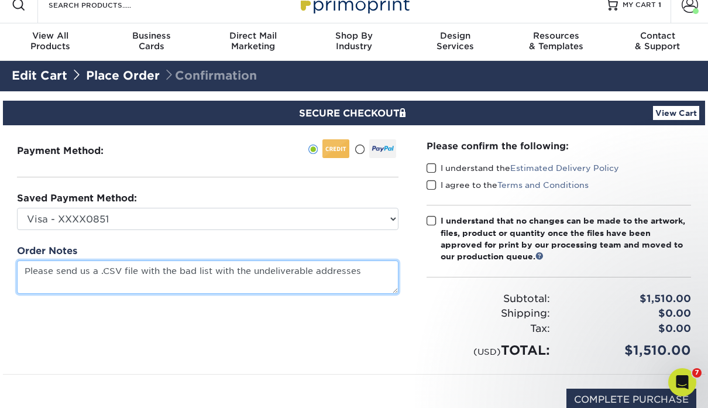
scroll to position [15, 0]
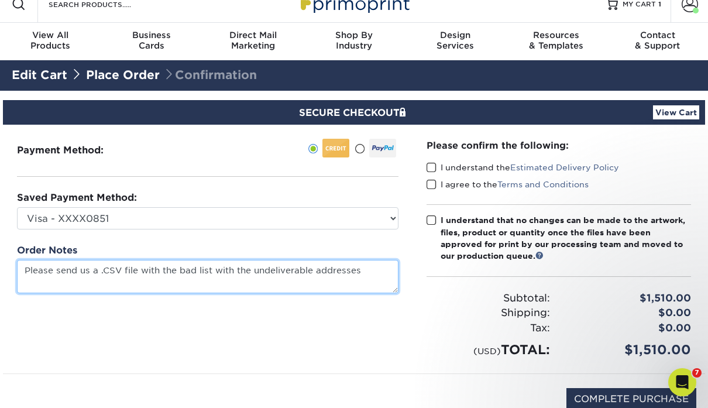
type textarea "Please send us a .CSV file with the bad list with the undeliverable addresses"
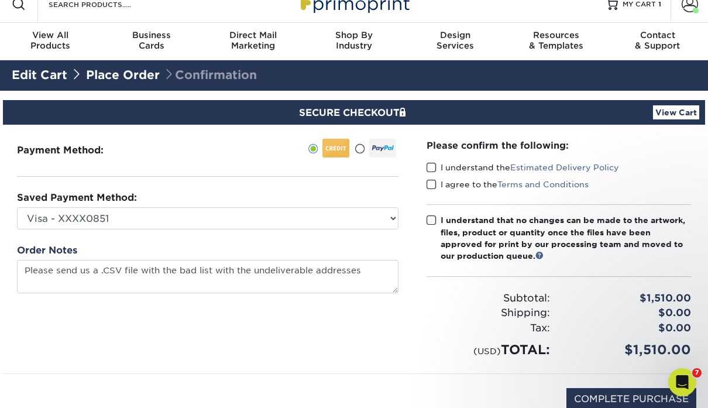
click at [437, 161] on label "I understand the Estimated Delivery Policy" at bounding box center [522, 167] width 192 height 12
click at [0, 0] on input "I understand the Estimated Delivery Policy" at bounding box center [0, 0] width 0 height 0
click at [433, 167] on span at bounding box center [431, 167] width 10 height 11
click at [0, 0] on input "I understand the Estimated Delivery Policy" at bounding box center [0, 0] width 0 height 0
click at [433, 171] on span at bounding box center [431, 167] width 10 height 11
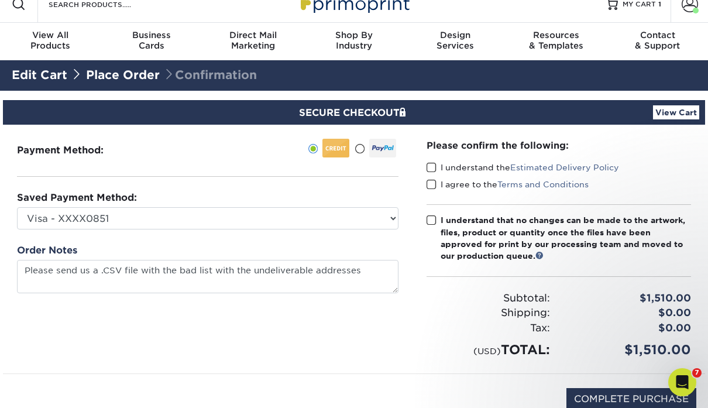
click at [0, 0] on input "I understand the Estimated Delivery Policy" at bounding box center [0, 0] width 0 height 0
click at [433, 180] on span at bounding box center [431, 184] width 10 height 11
click at [0, 0] on input "I agree to the Terms and Conditions" at bounding box center [0, 0] width 0 height 0
click at [432, 218] on span at bounding box center [431, 220] width 10 height 11
click at [0, 0] on input "I understand that no changes can be made to the artwork, files, product or quan…" at bounding box center [0, 0] width 0 height 0
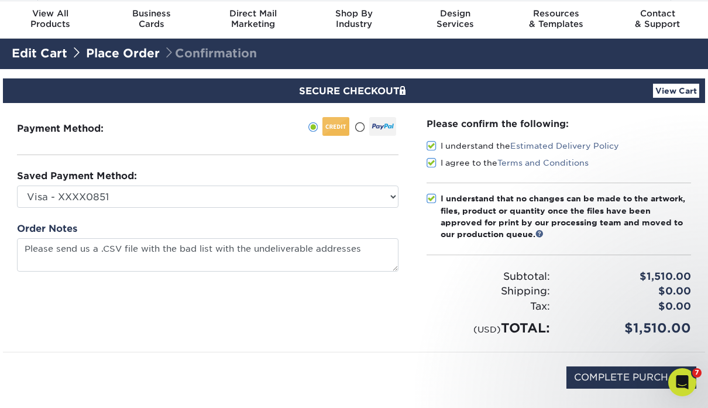
scroll to position [54, 0]
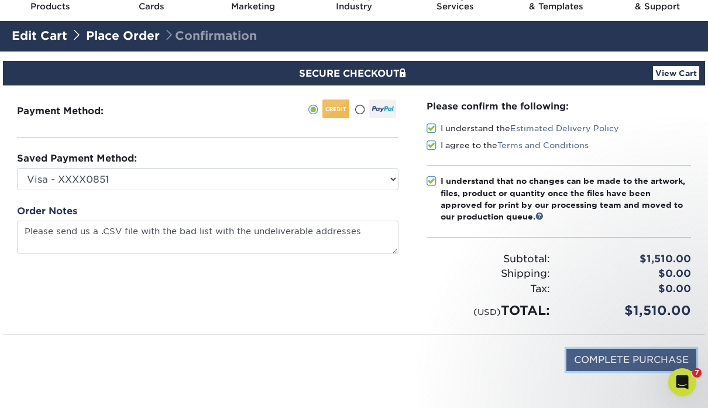
click at [598, 362] on input "COMPLETE PURCHASE" at bounding box center [631, 360] width 130 height 22
type input "PROCESSING, PLEASE WAIT..."
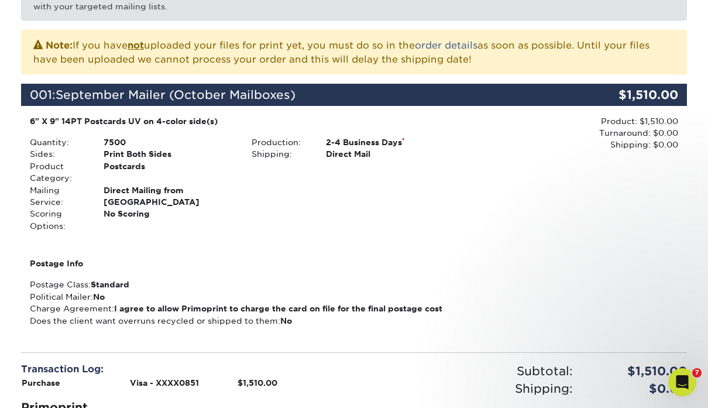
scroll to position [184, 0]
